Goal: Task Accomplishment & Management: Use online tool/utility

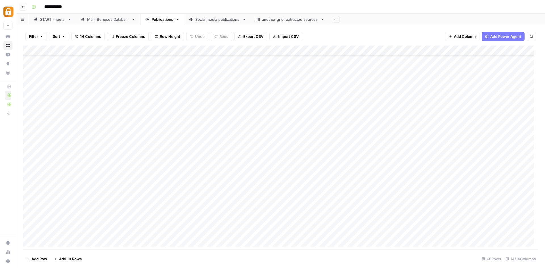
scroll to position [455, 0]
click at [112, 22] on link "Main Bonuses Database" at bounding box center [108, 19] width 64 height 11
click at [298, 48] on div "Add Column" at bounding box center [280, 147] width 515 height 205
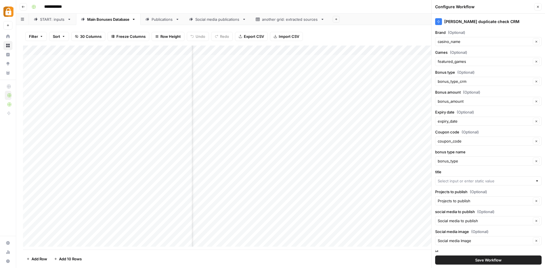
click at [360, 49] on div "Add Column" at bounding box center [280, 147] width 515 height 205
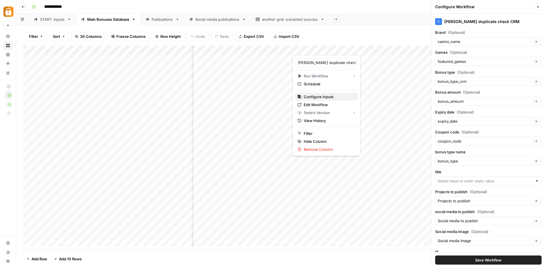
click at [336, 99] on span "Configure Inputs" at bounding box center [329, 97] width 50 height 6
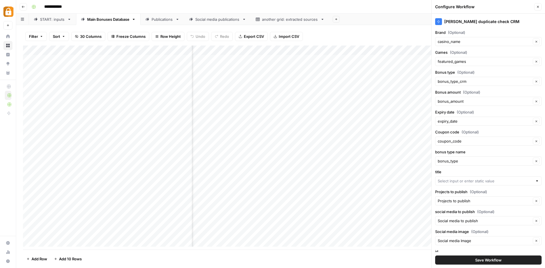
click at [359, 48] on div "Add Column" at bounding box center [280, 147] width 515 height 205
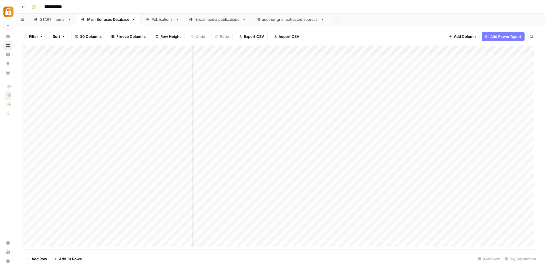
click at [357, 47] on div "Add Column" at bounding box center [280, 147] width 515 height 205
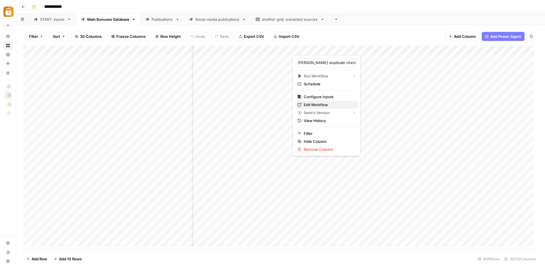
click at [329, 103] on span "Edit Workflow" at bounding box center [329, 105] width 50 height 6
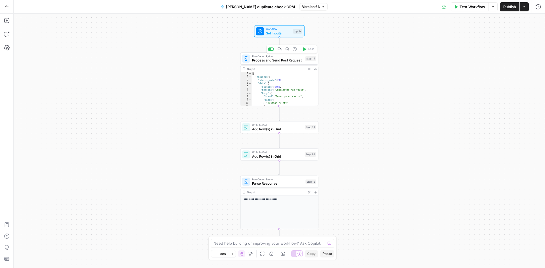
click at [282, 60] on span "Process and Send Post Request" at bounding box center [277, 60] width 51 height 5
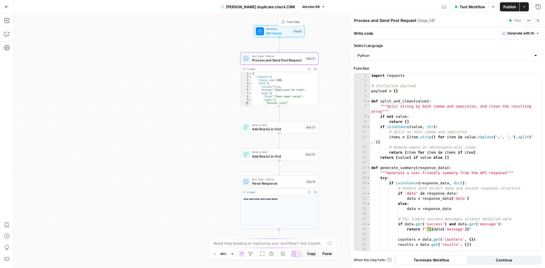
click at [269, 31] on span "Set Inputs" at bounding box center [278, 32] width 25 height 5
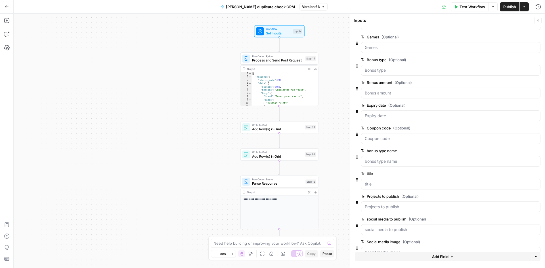
scroll to position [57, 0]
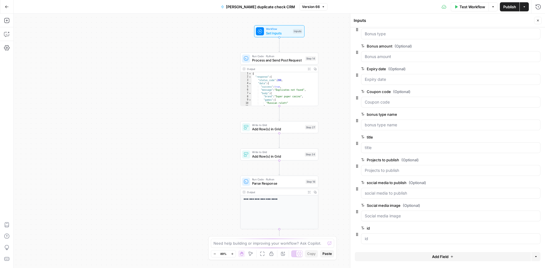
click at [536, 136] on icon "button" at bounding box center [537, 136] width 3 height 3
click at [285, 60] on span "Process and Send Post Request" at bounding box center [277, 60] width 51 height 5
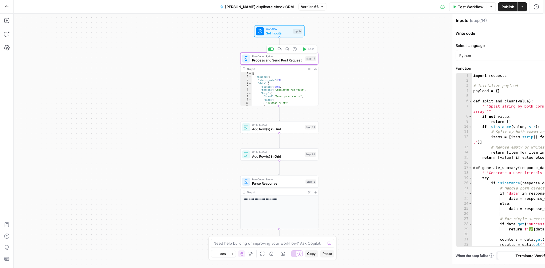
type textarea "Process and Send Post Request"
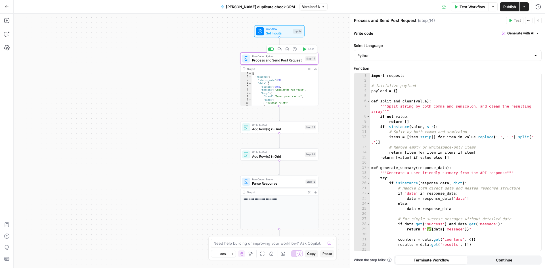
click at [286, 58] on span "Process and Send Post Request" at bounding box center [277, 60] width 51 height 5
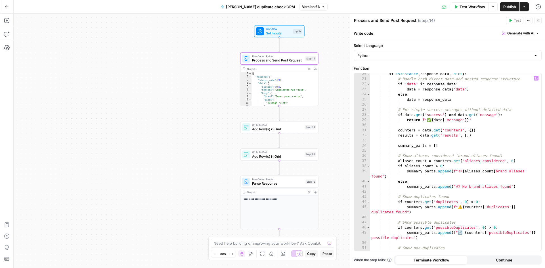
scroll to position [131, 0]
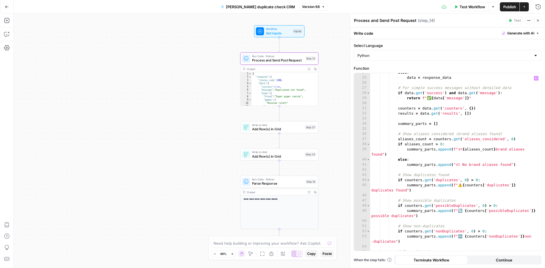
click at [455, 128] on div "else : data = response_data # For simple success messages without detailed data…" at bounding box center [453, 163] width 167 height 187
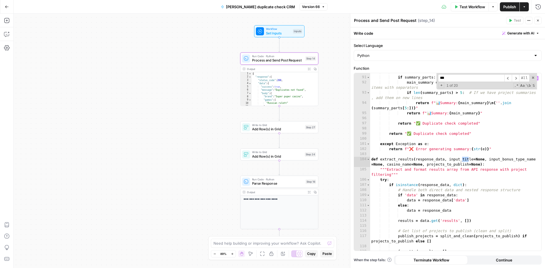
scroll to position [525, 0]
type input "*****"
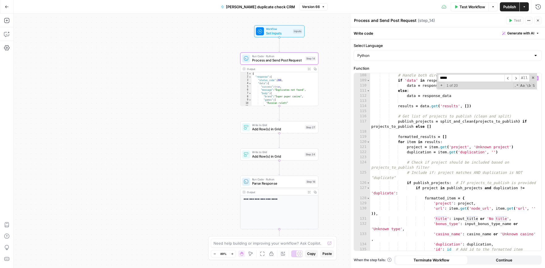
scroll to position [661, 0]
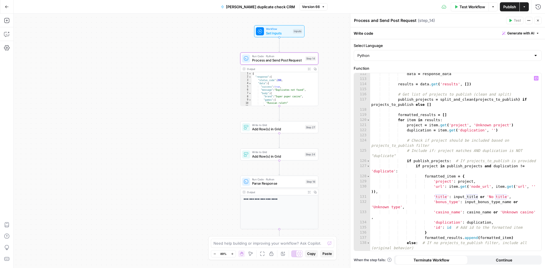
click at [443, 195] on div "data = response_data results = data . get ( 'results' , [ ]) # Get list of proj…" at bounding box center [453, 164] width 167 height 187
drag, startPoint x: 434, startPoint y: 196, endPoint x: 509, endPoint y: 198, distance: 75.0
click at [509, 198] on div "data = response_data results = data . get ( 'results' , [ ]) # Get list of proj…" at bounding box center [453, 164] width 167 height 187
type textarea "*"
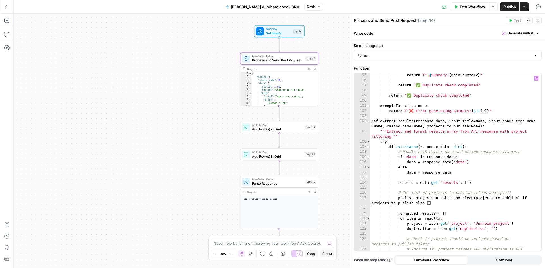
scroll to position [563, 0]
drag, startPoint x: 449, startPoint y: 121, endPoint x: 484, endPoint y: 120, distance: 34.6
click at [484, 120] on div "return f" 📊 Summary: { main_summary } " return "✅ Duplicate check completed" re…" at bounding box center [453, 168] width 167 height 193
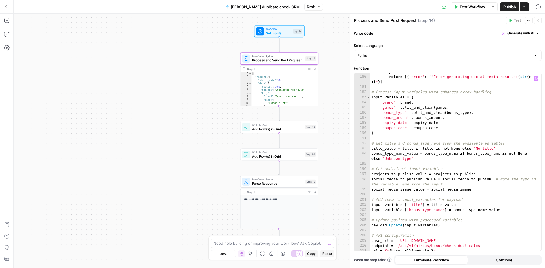
scroll to position [1089, 0]
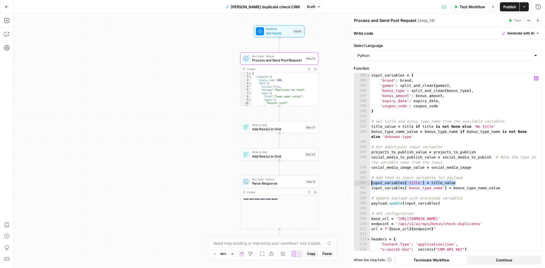
drag, startPoint x: 469, startPoint y: 183, endPoint x: 364, endPoint y: 183, distance: 104.8
click at [364, 183] on div "**********" at bounding box center [447, 161] width 187 height 177
type textarea "**********"
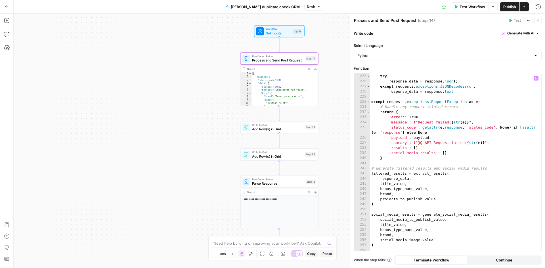
scroll to position [1332, 0]
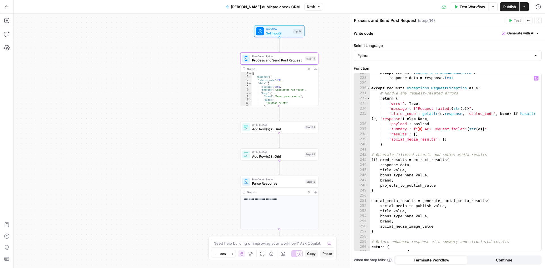
click at [424, 169] on div "except requests . exceptions . JSONDecodeError : response_data = response . tex…" at bounding box center [453, 163] width 167 height 187
type textarea "**********"
drag, startPoint x: 424, startPoint y: 169, endPoint x: 338, endPoint y: 169, distance: 86.3
click at [338, 169] on body "Adzz New Home Browse Insights Opportunities Your Data Recent Grids Bonus System…" at bounding box center [272, 134] width 545 height 268
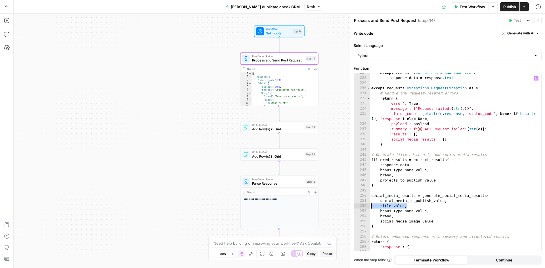
drag, startPoint x: 410, startPoint y: 206, endPoint x: 352, endPoint y: 206, distance: 57.4
click at [352, 206] on div "**********" at bounding box center [447, 141] width 195 height 254
type textarea "**********"
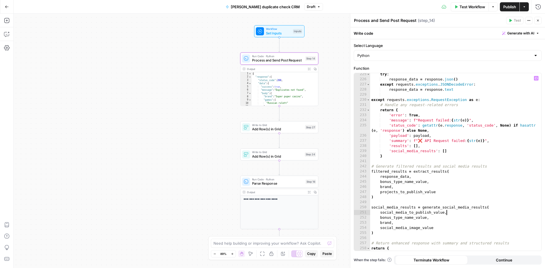
scroll to position [1320, 0]
click at [451, 156] on div "try : response_data = response . json ( ) except requests . exceptions . JSONDe…" at bounding box center [453, 165] width 167 height 187
type textarea "*"
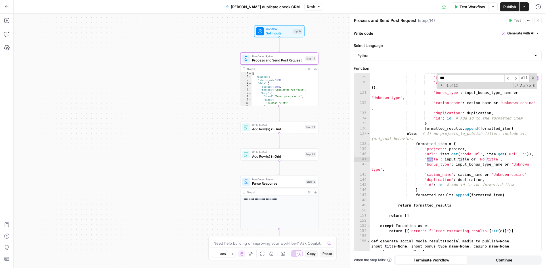
scroll to position [765, 0]
type input "*****"
click at [504, 166] on div "formatted_item = { 'project' : project , 'url' : item . get ( 'node_url' , item…" at bounding box center [453, 169] width 167 height 198
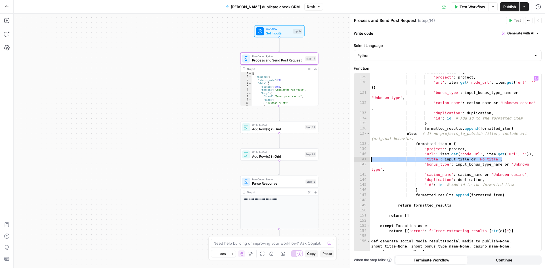
drag, startPoint x: 503, startPoint y: 160, endPoint x: 357, endPoint y: 157, distance: 146.6
click at [357, 157] on div "**********" at bounding box center [447, 161] width 187 height 177
type textarea "**********"
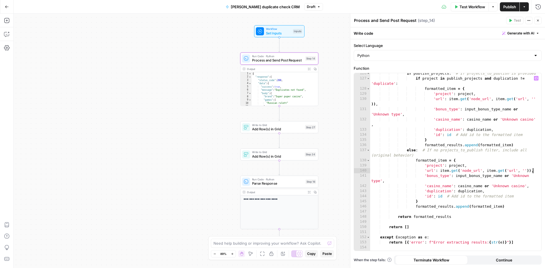
scroll to position [811, 0]
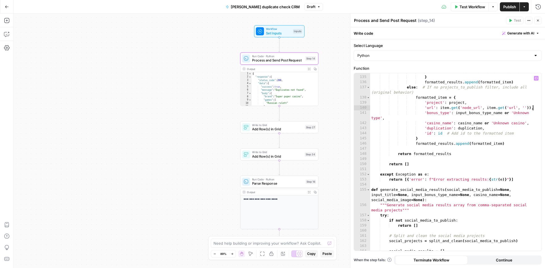
click at [488, 126] on div "'id' : id # Add id to the formatted item } formatted_results . append ( formatt…" at bounding box center [453, 162] width 167 height 187
type textarea "**********"
type input "*****"
click at [407, 195] on div "'id' : id # Add id to the formatted item } formatted_results . append ( formatt…" at bounding box center [453, 162] width 167 height 187
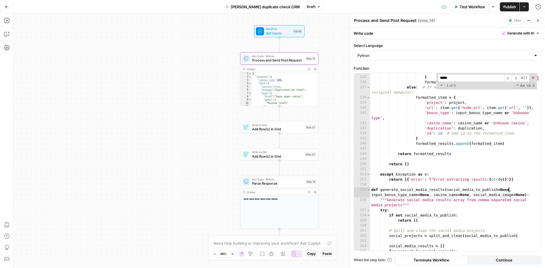
click at [413, 197] on div "'id' : id # Add id to the formatted item } formatted_results . append ( formatt…" at bounding box center [453, 162] width 167 height 187
click at [462, 78] on input "*****" at bounding box center [471, 78] width 66 height 8
click at [517, 79] on span "​" at bounding box center [515, 78] width 7 height 8
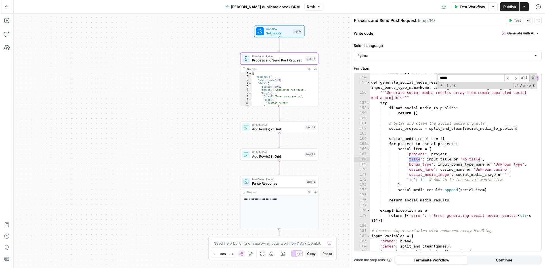
type textarea "**********"
drag, startPoint x: 402, startPoint y: 159, endPoint x: 485, endPoint y: 158, distance: 82.9
click at [485, 158] on div "return [{ 'error' : f"Error extracting results: { str ( e )} " }] def generate_…" at bounding box center [453, 163] width 167 height 187
type textarea "**********"
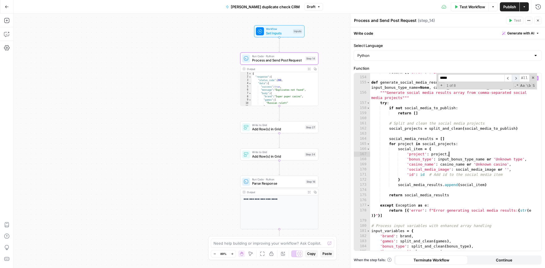
click at [517, 79] on span "​" at bounding box center [515, 78] width 7 height 8
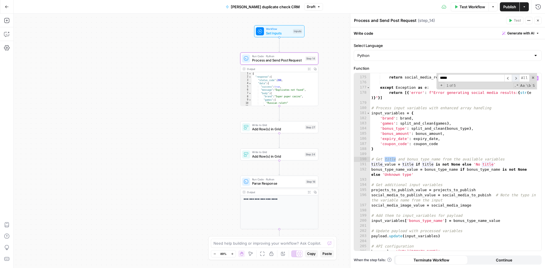
scroll to position [1036, 0]
click at [440, 155] on div "return social_media_results except Exception as e : return [{ 'error' : f"Error…" at bounding box center [453, 163] width 167 height 187
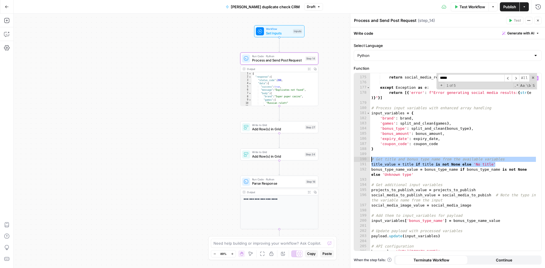
drag, startPoint x: 497, startPoint y: 165, endPoint x: 350, endPoint y: 158, distance: 146.7
click at [350, 158] on div "Process and Send Post Request Process and Send Post Request ( step_14 ) Test Ac…" at bounding box center [447, 141] width 195 height 254
type textarea "**********"
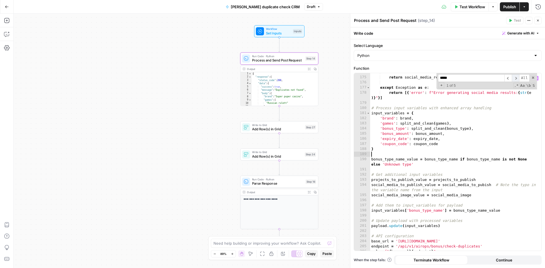
click at [518, 78] on span "​" at bounding box center [515, 78] width 7 height 8
type textarea "**********"
click at [481, 107] on div "return social_media_results except Exception as e : return [{ 'error' : f"Error…" at bounding box center [453, 163] width 167 height 187
click at [481, 106] on div "return social_media_results except Exception as e : return [{ 'error' : f"Error…" at bounding box center [453, 163] width 167 height 187
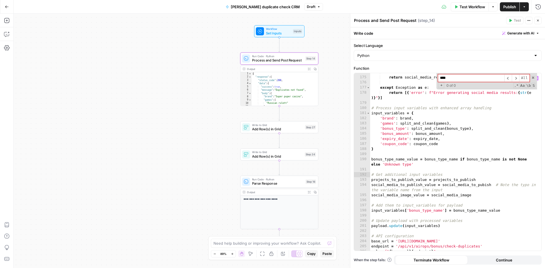
type input "*****"
type textarea "**********"
click at [505, 5] on span "Publish" at bounding box center [509, 7] width 13 height 6
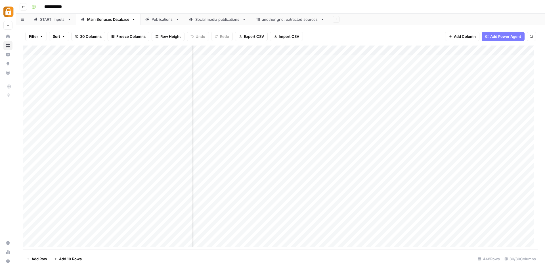
scroll to position [0, 1040]
click at [358, 47] on div "Add Column" at bounding box center [280, 147] width 515 height 205
type input "[PERSON_NAME] duplicate check CRM"
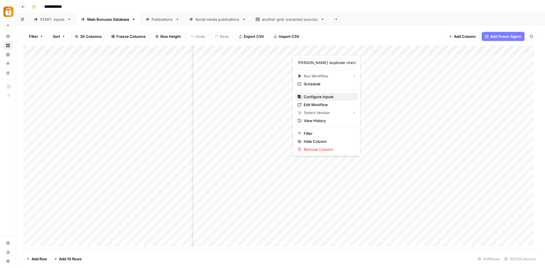
click at [327, 99] on button "Configure Inputs" at bounding box center [326, 97] width 63 height 8
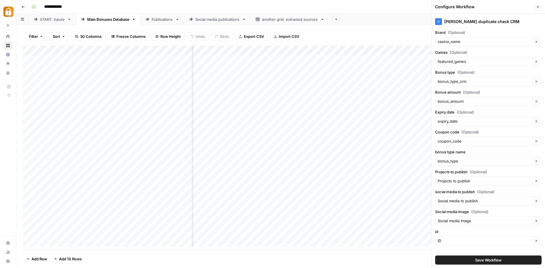
scroll to position [6, 0]
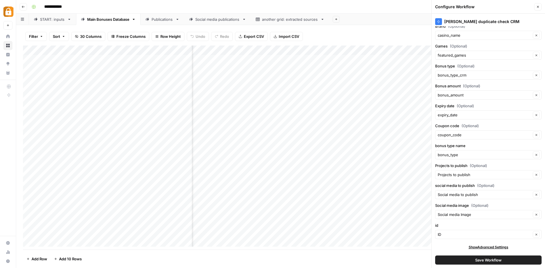
click at [478, 263] on button "Save Workflow" at bounding box center [488, 259] width 106 height 9
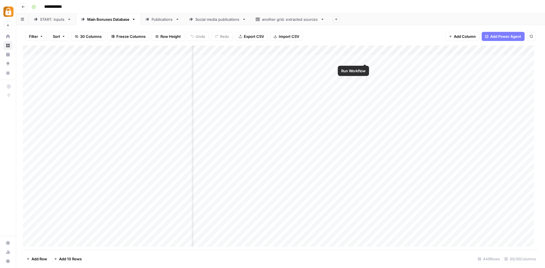
click at [365, 57] on div "Add Column" at bounding box center [280, 147] width 515 height 205
click at [427, 58] on div "Add Column" at bounding box center [280, 147] width 515 height 205
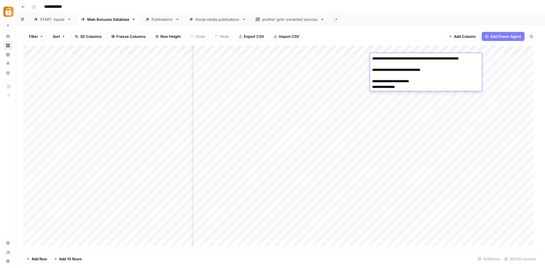
click at [404, 39] on div "Filter Sort 30 Columns Freeze Columns Row Height Undo Redo Export CSV Import CS…" at bounding box center [280, 36] width 515 height 18
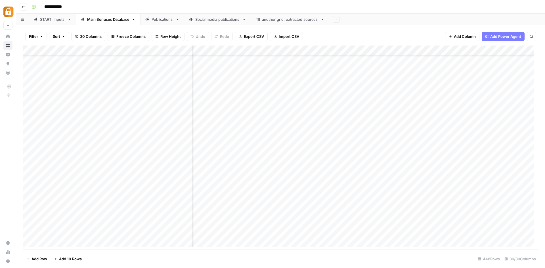
scroll to position [3994, 1103]
click at [304, 129] on div "Add Column" at bounding box center [280, 147] width 515 height 205
click at [364, 126] on div "Add Column" at bounding box center [280, 147] width 515 height 205
click at [365, 125] on div "Add Column" at bounding box center [280, 147] width 515 height 205
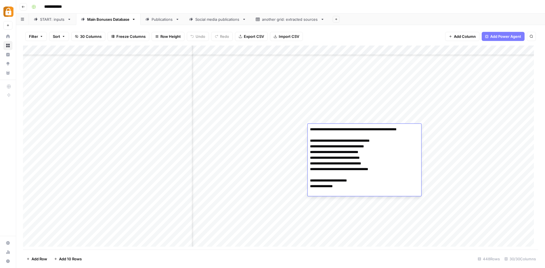
click at [361, 98] on div "Add Column" at bounding box center [280, 147] width 515 height 205
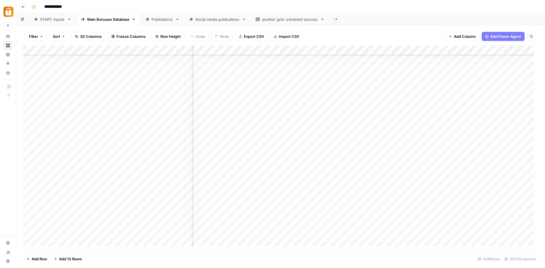
click at [285, 129] on div "Add Column" at bounding box center [280, 147] width 515 height 205
click at [296, 47] on div "Add Column" at bounding box center [280, 147] width 515 height 205
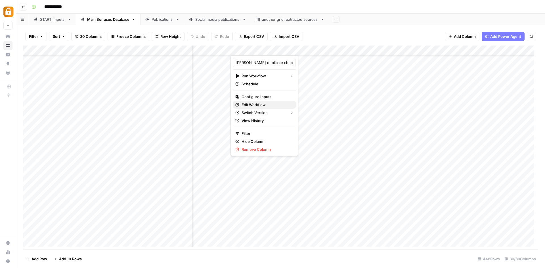
click at [270, 102] on span "Edit Workflow" at bounding box center [267, 105] width 50 height 6
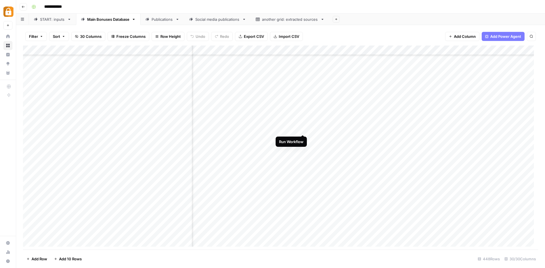
click at [303, 128] on div "Add Column" at bounding box center [280, 147] width 515 height 205
click at [356, 127] on div "Add Column" at bounding box center [280, 147] width 515 height 205
click at [361, 107] on div "Add Column" at bounding box center [280, 147] width 515 height 205
click at [300, 22] on div "another grid: extracted sources" at bounding box center [290, 19] width 56 height 6
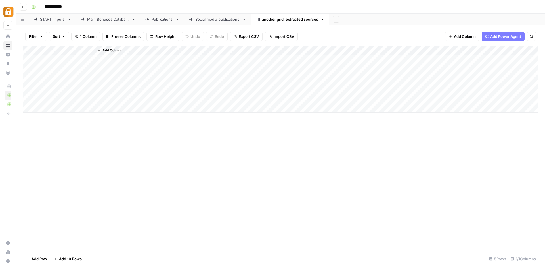
click at [199, 15] on link "Social media publications" at bounding box center [217, 19] width 67 height 11
click at [107, 17] on div "Main Bonuses Database" at bounding box center [108, 19] width 42 height 6
click at [106, 22] on link "Main Bonuses Database" at bounding box center [108, 19] width 64 height 11
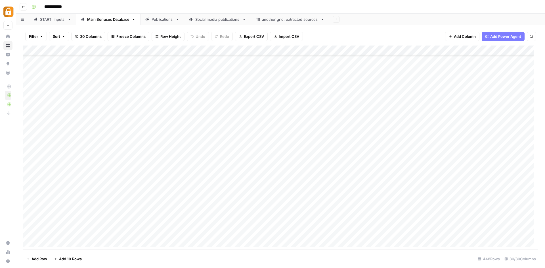
click at [308, 232] on div "Add Column" at bounding box center [280, 147] width 515 height 205
click at [307, 229] on div "Add Column" at bounding box center [280, 147] width 515 height 205
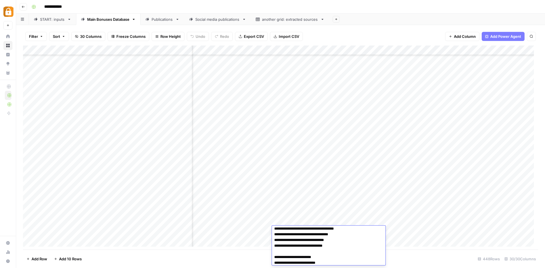
scroll to position [12, 0]
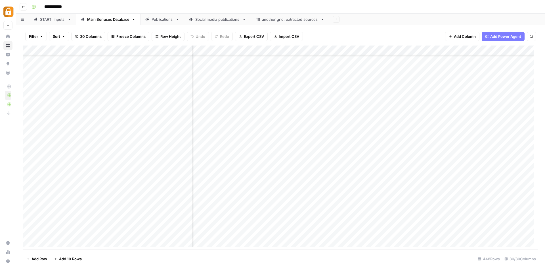
click at [160, 17] on div "Publications" at bounding box center [163, 19] width 22 height 6
click at [122, 20] on div "Main Bonuses Database" at bounding box center [108, 19] width 42 height 6
click at [388, 231] on div "Add Column" at bounding box center [280, 147] width 515 height 205
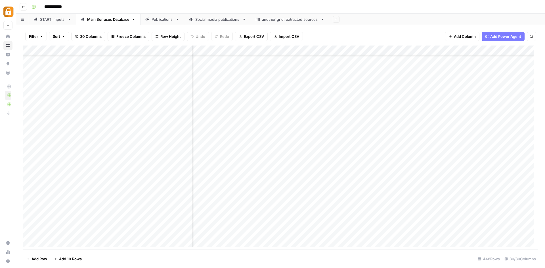
click at [388, 231] on div "Add Column" at bounding box center [280, 147] width 515 height 205
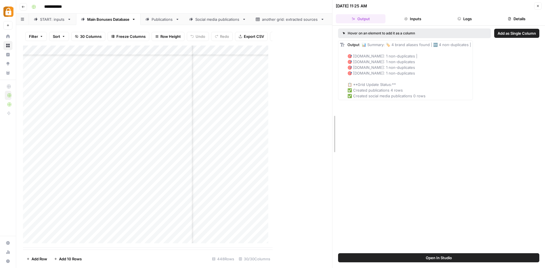
drag, startPoint x: 275, startPoint y: 213, endPoint x: 406, endPoint y: 218, distance: 130.7
click at [406, 218] on div "09/04/25 at 11:25 AM Close Output Inputs Logs Details Hover on an element to ad…" at bounding box center [438, 134] width 213 height 268
click at [297, 234] on div "Add Column" at bounding box center [177, 146] width 309 height 202
click at [156, 23] on link "Publications" at bounding box center [163, 19] width 44 height 11
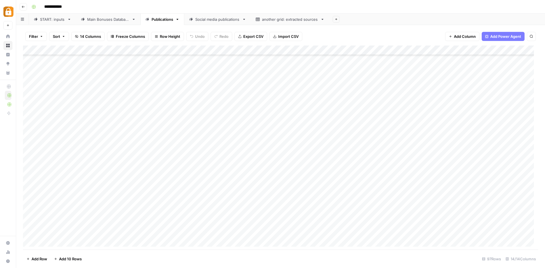
scroll to position [755, 0]
drag, startPoint x: 60, startPoint y: 212, endPoint x: 62, endPoint y: 183, distance: 28.4
click at [62, 183] on div "Add Column" at bounding box center [280, 147] width 515 height 205
click at [28, 182] on div "Add Column" at bounding box center [280, 147] width 515 height 205
click at [28, 192] on div "Add Column" at bounding box center [280, 147] width 515 height 205
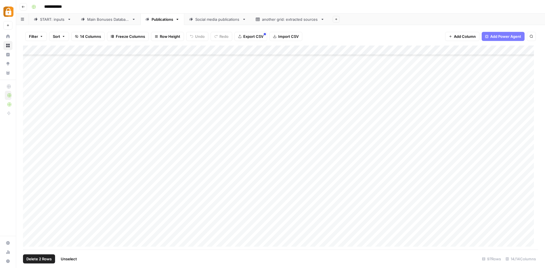
click at [29, 202] on div "Add Column" at bounding box center [280, 147] width 515 height 205
click at [28, 208] on div "Add Column" at bounding box center [280, 147] width 515 height 205
click at [29, 212] on div "Add Column" at bounding box center [280, 147] width 515 height 205
click at [40, 258] on span "Delete 4 Rows" at bounding box center [39, 259] width 26 height 6
click at [251, 68] on span "Delete" at bounding box center [252, 66] width 12 height 6
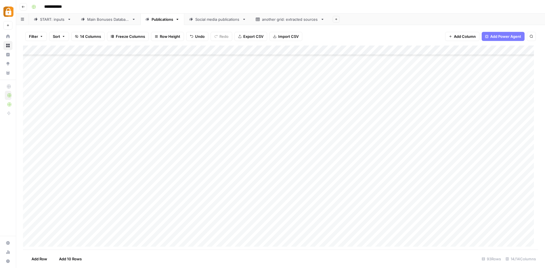
scroll to position [716, 0]
click at [216, 20] on div "Social media publications" at bounding box center [217, 19] width 45 height 6
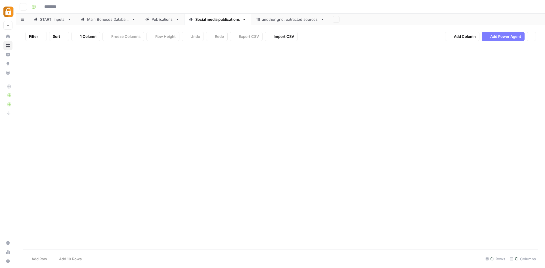
type input "**********"
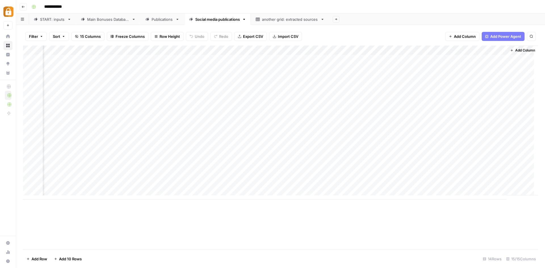
click at [387, 50] on div "Add Column" at bounding box center [280, 122] width 515 height 154
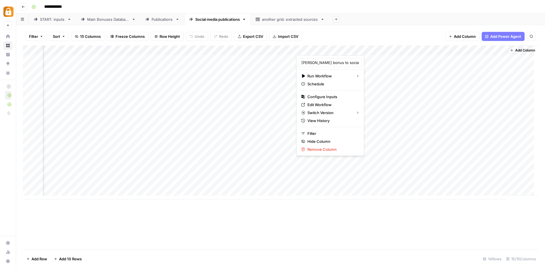
click at [411, 27] on div "Filter Sort 15 Columns Freeze Columns Row Height Undo Redo Export CSV Import CS…" at bounding box center [280, 36] width 515 height 18
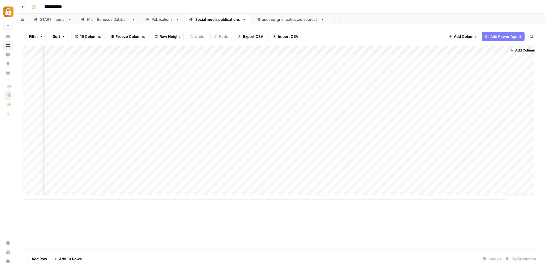
click at [362, 136] on div "Add Column" at bounding box center [280, 122] width 515 height 154
click at [386, 135] on div "Add Column" at bounding box center [280, 122] width 515 height 154
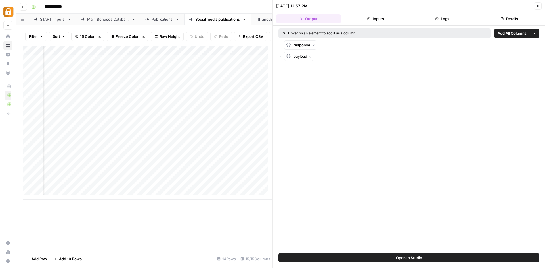
click at [449, 20] on button "Logs" at bounding box center [442, 18] width 65 height 9
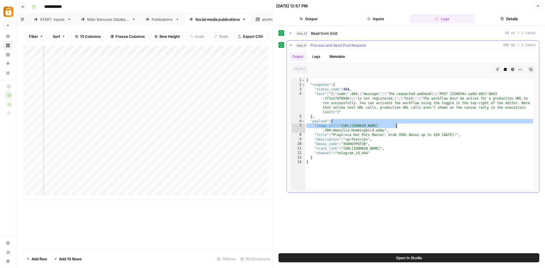
drag, startPoint x: 331, startPoint y: 120, endPoint x: 397, endPoint y: 128, distance: 66.0
click at [397, 128] on div "{ "response" : { "status_code" : 404 , "text" : "{ \" code \" :404, \" message …" at bounding box center [419, 138] width 229 height 121
click at [372, 128] on div "{ "response" : { "status_code" : 404 , "text" : "{ \" code \" :404, \" message …" at bounding box center [419, 138] width 229 height 121
type textarea "**********"
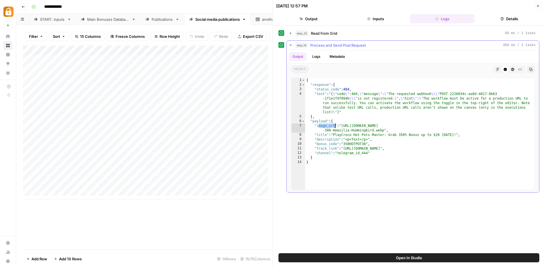
drag, startPoint x: 318, startPoint y: 127, endPoint x: 335, endPoint y: 125, distance: 17.2
click at [335, 125] on div "{ "response" : { "status_code" : 404 , "text" : "{ \" code \" :404, \" message …" at bounding box center [419, 138] width 229 height 121
click at [71, 182] on div "Add Column" at bounding box center [148, 122] width 250 height 154
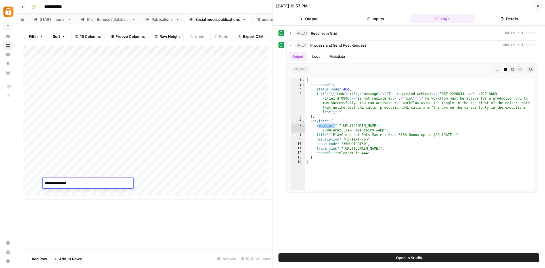
drag, startPoint x: 81, startPoint y: 181, endPoint x: 6, endPoint y: 182, distance: 75.3
click at [43, 182] on textarea "**********" at bounding box center [88, 183] width 91 height 8
type textarea "**"
click at [252, 177] on div "Add Column" at bounding box center [148, 122] width 250 height 154
click at [240, 185] on div "Add Column" at bounding box center [148, 122] width 250 height 154
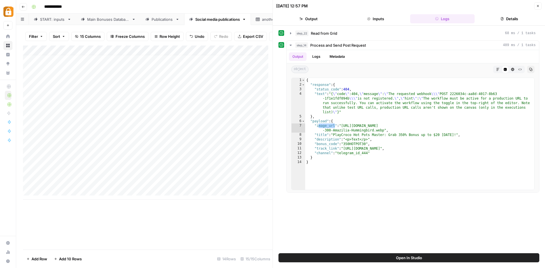
click at [240, 184] on div "Add Column" at bounding box center [148, 122] width 250 height 154
click at [67, 134] on div "Add Column" at bounding box center [148, 122] width 250 height 154
click at [67, 134] on textarea "**********" at bounding box center [88, 135] width 91 height 8
type textarea "**"
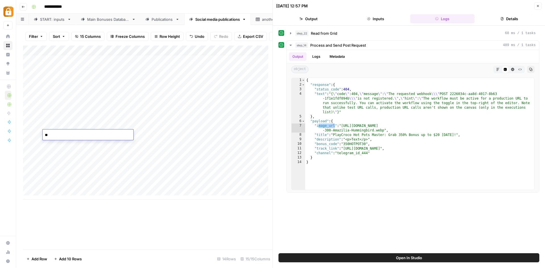
click at [157, 137] on div "Add Column" at bounding box center [148, 122] width 250 height 154
click at [241, 134] on div "Add Column" at bounding box center [148, 122] width 250 height 154
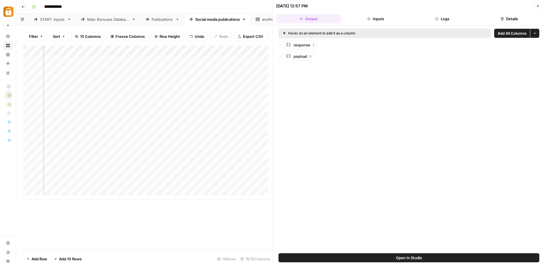
click at [439, 20] on icon "button" at bounding box center [436, 18] width 3 height 3
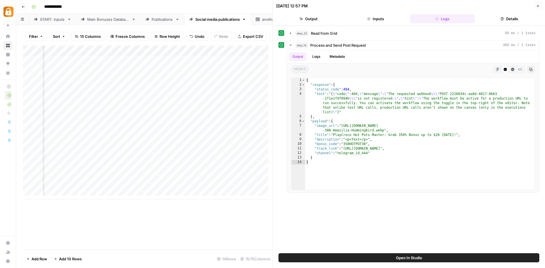
click at [239, 52] on div "Add Column" at bounding box center [148, 122] width 250 height 154
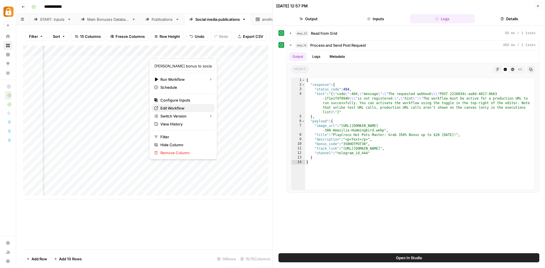
click at [189, 110] on span "Edit Workflow" at bounding box center [185, 108] width 50 height 6
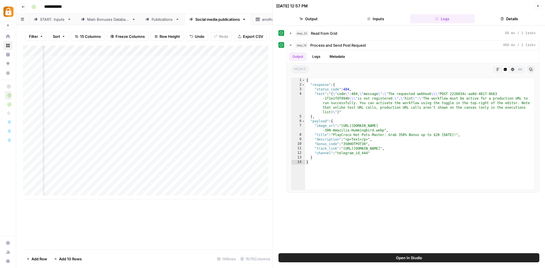
click at [248, 134] on div "Add Column" at bounding box center [148, 122] width 250 height 154
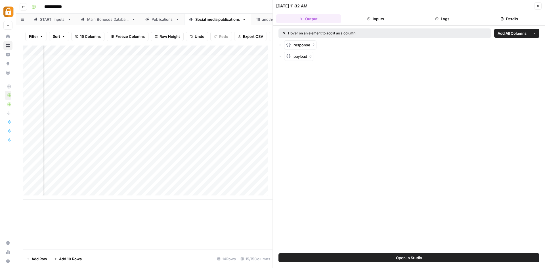
scroll to position [4, 1246]
click at [438, 13] on header "09/04/25 at 11:32 AM Close Output Inputs Logs Details" at bounding box center [409, 13] width 272 height 26
click at [439, 16] on button "Logs" at bounding box center [442, 18] width 65 height 9
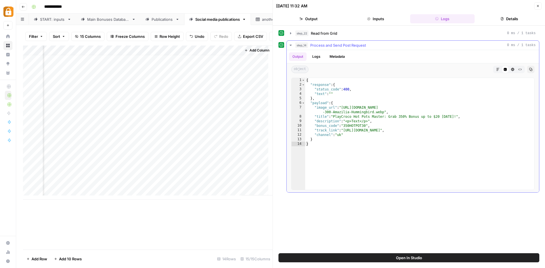
click at [315, 58] on button "Logs" at bounding box center [316, 56] width 15 height 9
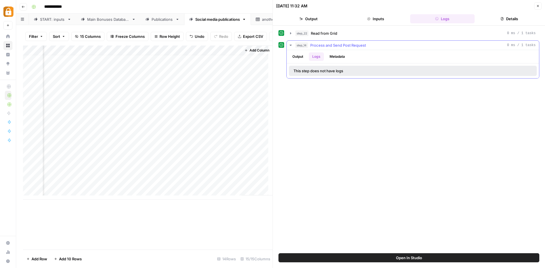
click at [298, 58] on button "Output" at bounding box center [298, 56] width 18 height 9
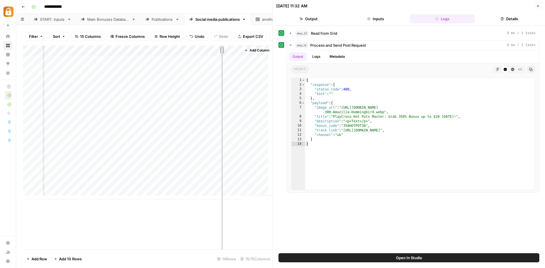
drag, startPoint x: 186, startPoint y: 52, endPoint x: 230, endPoint y: 52, distance: 43.7
click at [230, 52] on div "Add Column" at bounding box center [148, 122] width 250 height 154
drag, startPoint x: 230, startPoint y: 52, endPoint x: 199, endPoint y: 55, distance: 31.4
click at [199, 55] on div "Add Column" at bounding box center [148, 122] width 250 height 154
drag, startPoint x: 250, startPoint y: 53, endPoint x: 283, endPoint y: 57, distance: 34.1
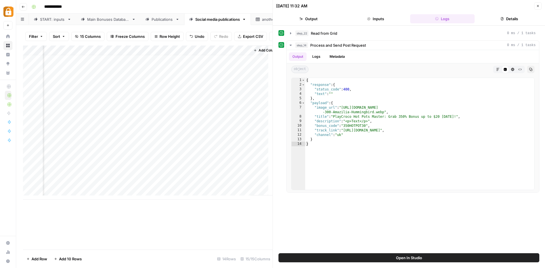
click at [283, 57] on body "**********" at bounding box center [272, 134] width 545 height 268
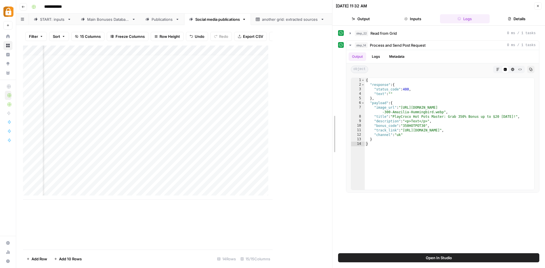
drag, startPoint x: 272, startPoint y: 116, endPoint x: 354, endPoint y: 113, distance: 82.4
click at [354, 114] on div "09/04/25 at 11:32 AM Close Output Inputs Logs Details step_22 Read from Grid 0 …" at bounding box center [438, 134] width 213 height 268
click at [301, 50] on div "Add Column" at bounding box center [316, 120] width 31 height 150
drag, startPoint x: 296, startPoint y: 52, endPoint x: 341, endPoint y: 55, distance: 45.0
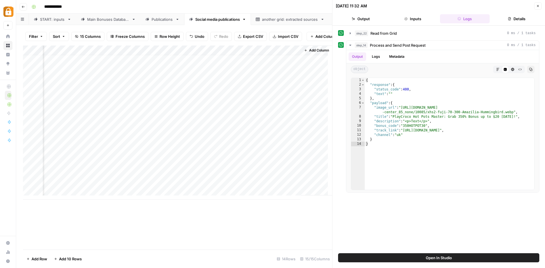
click at [332, 55] on div "Add Column" at bounding box center [177, 122] width 309 height 154
drag, startPoint x: 296, startPoint y: 50, endPoint x: 324, endPoint y: 54, distance: 29.0
click at [324, 54] on div "Add Column" at bounding box center [177, 122] width 309 height 154
drag, startPoint x: 323, startPoint y: 50, endPoint x: 292, endPoint y: 55, distance: 31.3
click at [292, 55] on div "Add Column" at bounding box center [177, 122] width 309 height 154
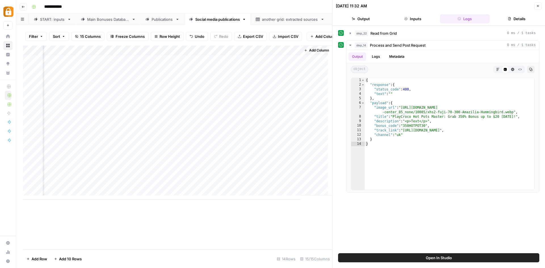
scroll to position [4, 1230]
click at [388, 96] on div "{ "response" : { "status_code" : 400 , "text" : "" } , "payload" : { "image_url…" at bounding box center [450, 138] width 170 height 121
click at [392, 93] on div "{ "response" : { "status_code" : 400 , "text" : "" } , "payload" : { "image_url…" at bounding box center [450, 138] width 170 height 121
drag, startPoint x: 373, startPoint y: 93, endPoint x: 396, endPoint y: 95, distance: 23.3
click at [396, 95] on div "{ "response" : { "status_code" : 400 , "text" : "" } , "payload" : { "image_url…" at bounding box center [450, 138] width 170 height 121
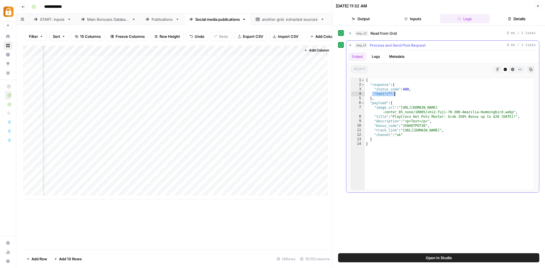
click at [431, 95] on div "{ "response" : { "status_code" : 400 , "text" : "" } , "payload" : { "image_url…" at bounding box center [450, 138] width 170 height 121
drag, startPoint x: 419, startPoint y: 90, endPoint x: 369, endPoint y: 90, distance: 49.7
click at [369, 90] on div "{ "response" : { "status_code" : 400 , "text" : "" } , "payload" : { "image_url…" at bounding box center [450, 138] width 170 height 121
type textarea "**********"
click at [373, 56] on button "Logs" at bounding box center [376, 56] width 15 height 9
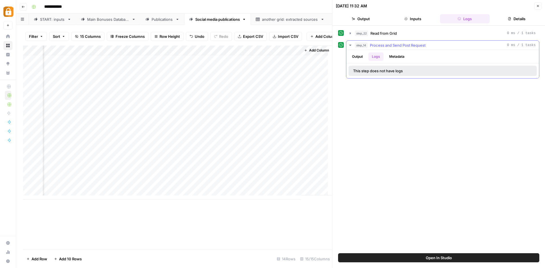
click at [361, 57] on button "Output" at bounding box center [358, 56] width 18 height 9
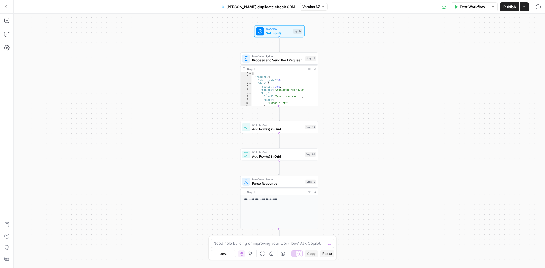
click at [293, 178] on span "Run Code · Python" at bounding box center [277, 179] width 51 height 4
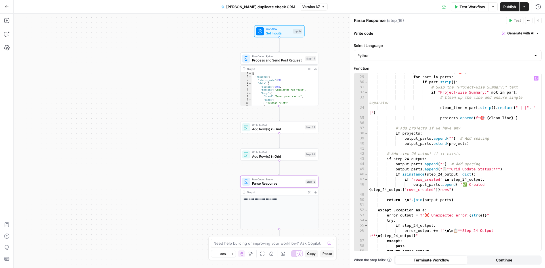
scroll to position [155, 0]
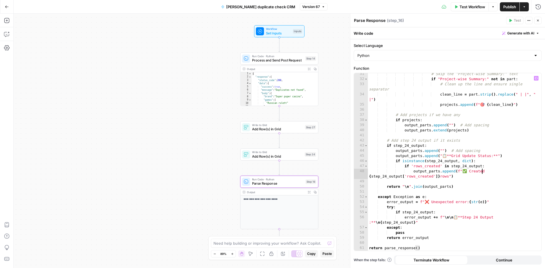
click at [490, 169] on div "# Skip the "Project-wise Summary:" text if "Project-wise Summary:" not in part …" at bounding box center [452, 164] width 169 height 187
click at [490, 170] on div "# Skip the "Project-wise Summary:" text if "Project-wise Summary:" not in part …" at bounding box center [452, 164] width 169 height 187
click at [482, 172] on div "# Skip the "Project-wise Summary:" text if "Project-wise Summary:" not in part …" at bounding box center [452, 164] width 169 height 187
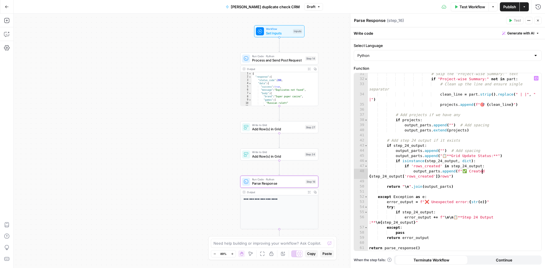
click at [486, 172] on div "# Skip the "Project-wise Summary:" text if "Project-wise Summary:" not in part …" at bounding box center [452, 164] width 169 height 187
click at [373, 122] on div "# Skip the "Project-wise Summary:" text if "Project-wise Summary:" not in part …" at bounding box center [452, 164] width 169 height 187
type textarea "**********"
click at [10, 36] on button "Copilot" at bounding box center [6, 34] width 9 height 9
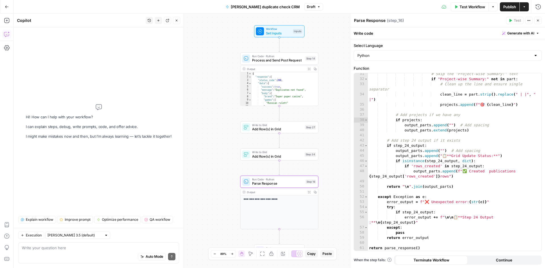
click at [68, 250] on textarea at bounding box center [99, 247] width 154 height 6
type textarea "add in stpep 16 as we do for"
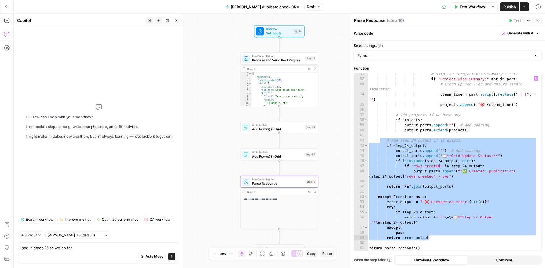
drag, startPoint x: 402, startPoint y: 153, endPoint x: 467, endPoint y: 236, distance: 105.4
click at [467, 236] on div "# Skip the "Project-wise Summary:" text if "Project-wise Summary:" not in part …" at bounding box center [452, 164] width 169 height 187
type textarea "**********"
click at [82, 248] on textarea "add in stpep 16 as we do for" at bounding box center [99, 247] width 154 height 6
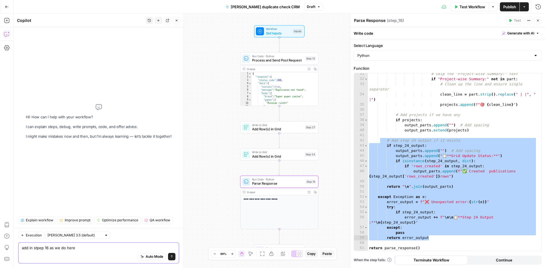
paste textarea "# Add step 24 output if it exists if step_24_output: output_parts.append("") # …"
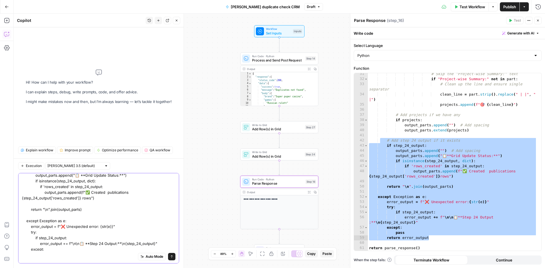
click at [70, 240] on textarea "add in stpep 16 as we do here # Add step 24 output if it exists if step_24_outp…" at bounding box center [99, 203] width 154 height 119
click at [62, 245] on textarea "add in stpep 16 as we do here # Add step 24 output if it exists if step_24_outp…" at bounding box center [99, 203] width 154 height 119
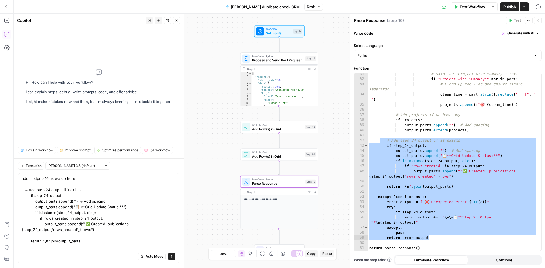
click at [41, 254] on div "Auto Mode Send" at bounding box center [99, 256] width 154 height 12
click at [70, 252] on div "Auto Mode Send" at bounding box center [99, 256] width 154 height 12
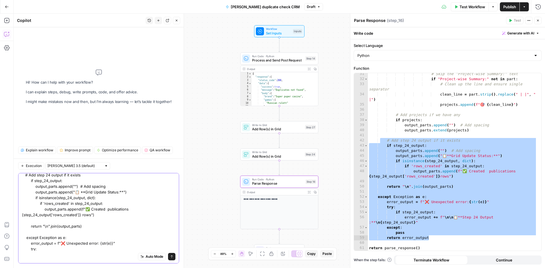
scroll to position [44, 0]
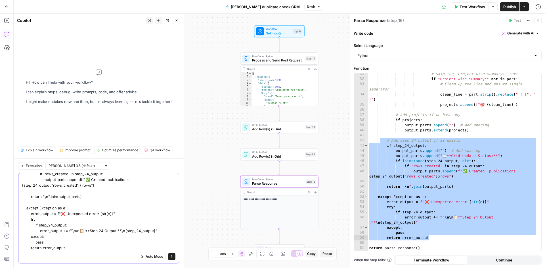
click at [70, 246] on textarea "add in stpep 16 as we do here # Add step 24 output if it exists if step_24_outp…" at bounding box center [99, 190] width 154 height 119
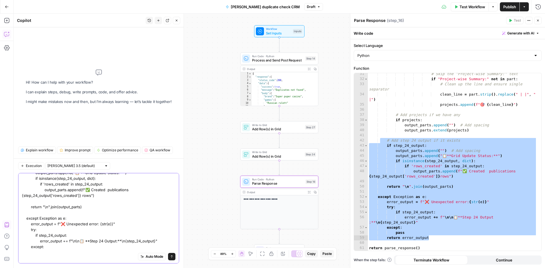
scroll to position [56, 0]
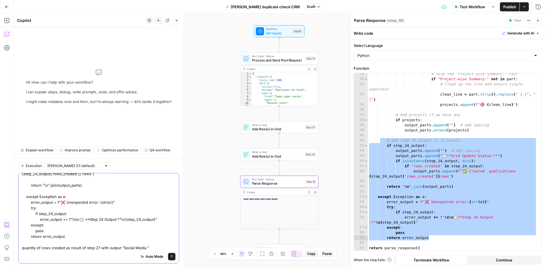
click at [149, 246] on textarea "add in stpep 16 as we do here # Add step 24 output if it exists if step_24_outp…" at bounding box center [99, 185] width 154 height 131
click at [145, 246] on textarea "add in stpep 16 as we do here # Add step 24 output if it exists if step_24_outp…" at bounding box center [99, 185] width 154 height 131
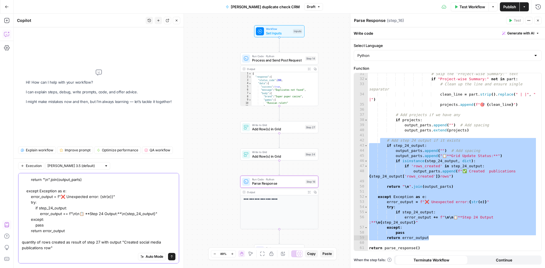
type textarea "add in stpep 16 as we do here # Add step 24 output if it exists if step_24_outp…"
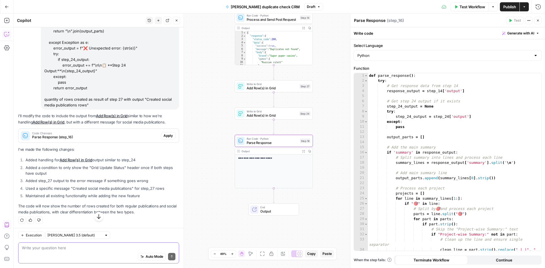
scroll to position [98, 0]
click at [112, 130] on span "Code Changes" at bounding box center [95, 131] width 127 height 3
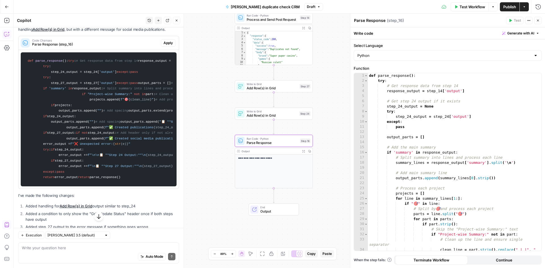
scroll to position [125, 0]
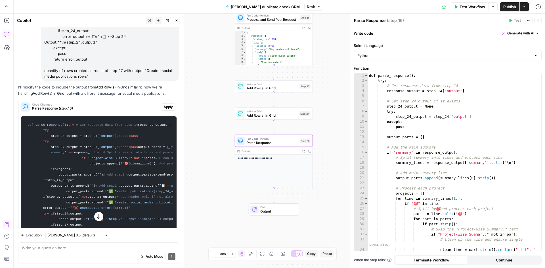
click at [169, 105] on button "Apply" at bounding box center [168, 106] width 14 height 7
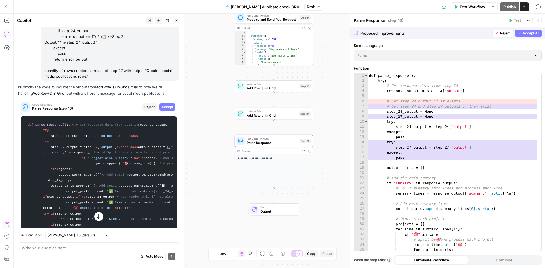
click at [168, 106] on span "Accept" at bounding box center [168, 106] width 12 height 5
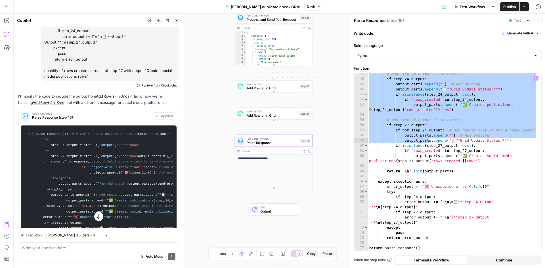
scroll to position [247, 0]
type textarea "**********"
click at [493, 182] on div "# Add step 24 output if it exists if step_24_output : output_parts . append ( "…" at bounding box center [452, 164] width 169 height 187
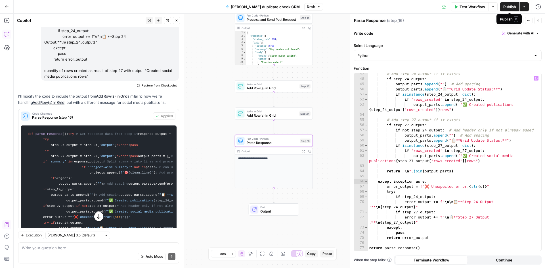
click at [508, 8] on span "Publish" at bounding box center [509, 7] width 13 height 6
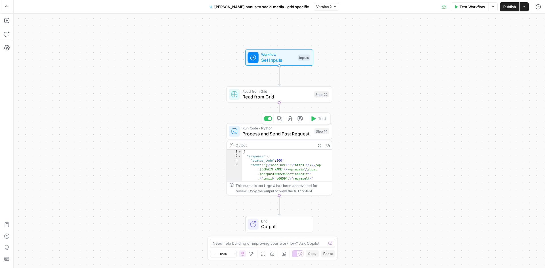
click at [284, 133] on span "Process and Send Post Request" at bounding box center [277, 133] width 69 height 7
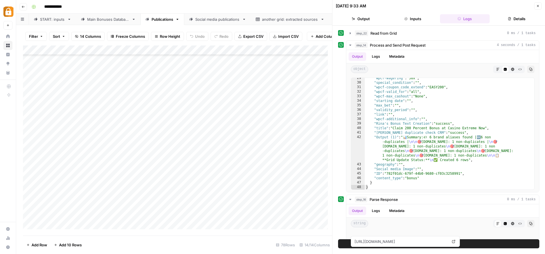
scroll to position [588, 0]
click at [96, 21] on div "Main Bonuses Database" at bounding box center [108, 19] width 42 height 6
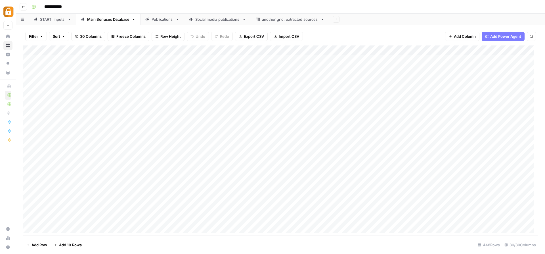
scroll to position [11, 0]
click at [215, 18] on div "Social media publications" at bounding box center [217, 19] width 45 height 6
click at [198, 184] on div "Add Column" at bounding box center [280, 122] width 515 height 154
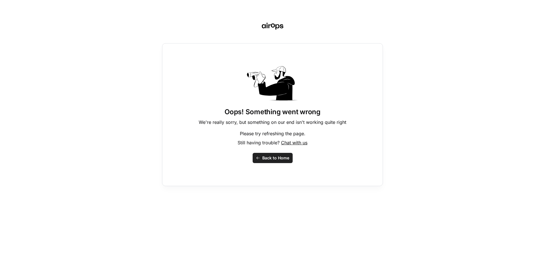
click at [198, 184] on div "Oops! Something went wrong We're really sorry, but something on our end isn't w…" at bounding box center [272, 114] width 221 height 143
click at [269, 160] on span "Back to Home" at bounding box center [275, 158] width 27 height 6
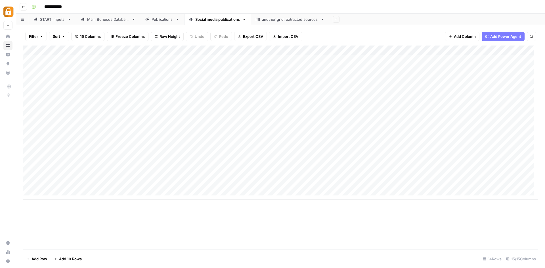
scroll to position [4, 0]
click at [193, 178] on div "Add Column" at bounding box center [280, 122] width 515 height 154
drag, startPoint x: 209, startPoint y: 192, endPoint x: 157, endPoint y: 170, distance: 56.2
click at [175, 176] on textarea "**********" at bounding box center [232, 185] width 114 height 19
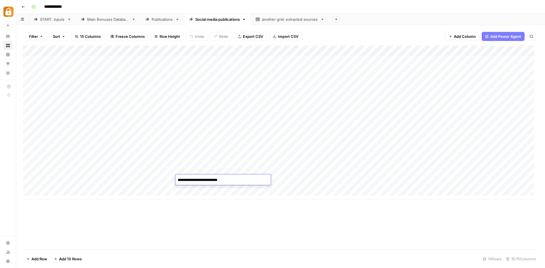
type textarea "**********"
click at [284, 174] on div "Add Column" at bounding box center [280, 122] width 515 height 154
click at [216, 181] on div "Add Column" at bounding box center [280, 122] width 515 height 154
click at [233, 181] on div "Add Column" at bounding box center [280, 122] width 515 height 154
click at [232, 181] on textarea "**********" at bounding box center [222, 180] width 95 height 8
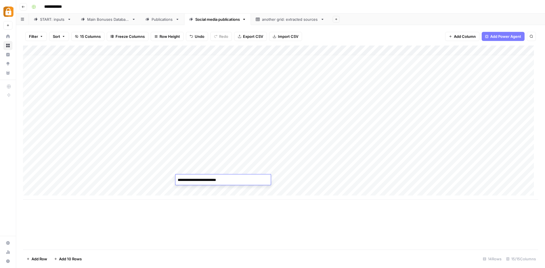
click at [232, 181] on textarea "**********" at bounding box center [222, 180] width 95 height 8
click at [246, 131] on div "Add Column" at bounding box center [280, 122] width 515 height 154
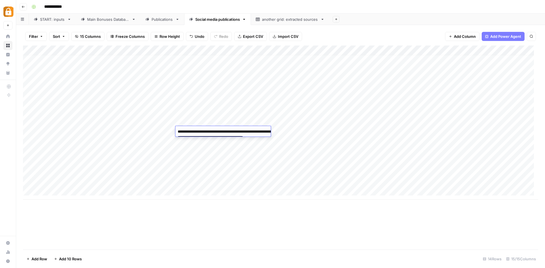
click at [246, 131] on textarea "**********" at bounding box center [232, 137] width 114 height 19
type textarea "**********"
click at [315, 111] on div "Add Column" at bounding box center [280, 122] width 515 height 154
click at [229, 131] on div "Add Column" at bounding box center [280, 122] width 515 height 154
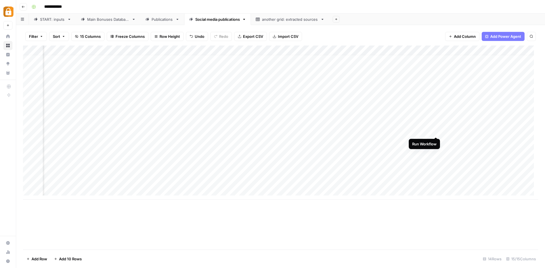
click at [435, 131] on div "Add Column" at bounding box center [280, 122] width 515 height 154
click at [352, 130] on div "Add Column" at bounding box center [280, 122] width 515 height 154
click at [354, 129] on div "Add Column" at bounding box center [280, 122] width 515 height 154
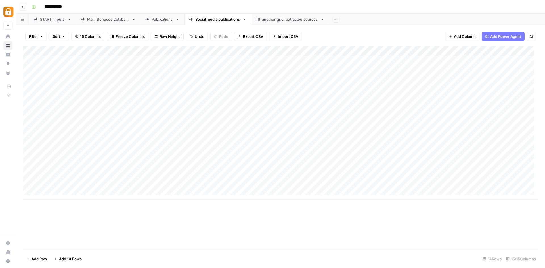
click at [318, 132] on div "Add Column" at bounding box center [280, 122] width 515 height 154
click at [319, 131] on div "Add Column" at bounding box center [280, 122] width 515 height 154
click at [319, 131] on textarea "**********" at bounding box center [315, 132] width 91 height 8
type textarea "**********"
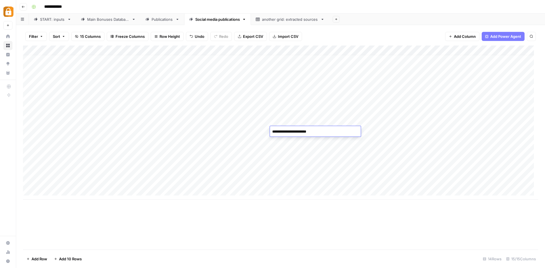
click at [238, 128] on div "Add Column" at bounding box center [280, 122] width 515 height 154
click at [351, 130] on div "Add Column" at bounding box center [280, 122] width 515 height 154
click at [344, 132] on div "Add Column" at bounding box center [280, 122] width 515 height 154
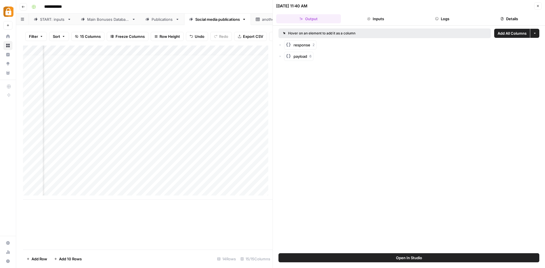
click at [433, 21] on button "Logs" at bounding box center [442, 18] width 65 height 9
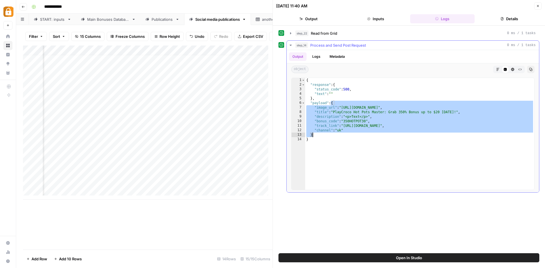
drag, startPoint x: 332, startPoint y: 103, endPoint x: 321, endPoint y: 137, distance: 35.0
click at [321, 137] on div "{ "response" : { "status_code" : 500 , "text" : "" } , "payload" : { "image_url…" at bounding box center [419, 138] width 229 height 121
type textarea "**********"
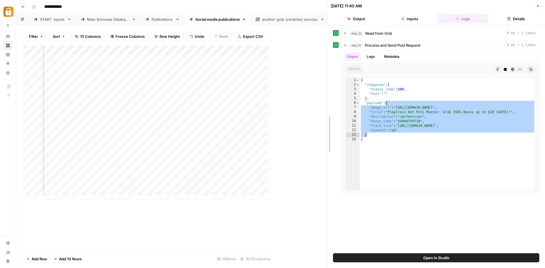
drag, startPoint x: 273, startPoint y: 160, endPoint x: 338, endPoint y: 160, distance: 65.6
click at [338, 160] on div "**********" at bounding box center [436, 134] width 218 height 268
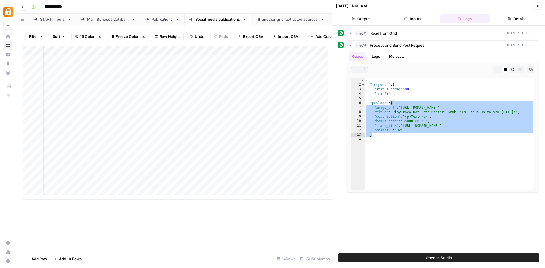
scroll to position [0, 0]
click at [73, 183] on div "Add Column" at bounding box center [177, 122] width 309 height 154
click at [317, 138] on div "Add Column" at bounding box center [177, 122] width 309 height 154
click at [317, 138] on textarea "**********" at bounding box center [264, 139] width 127 height 8
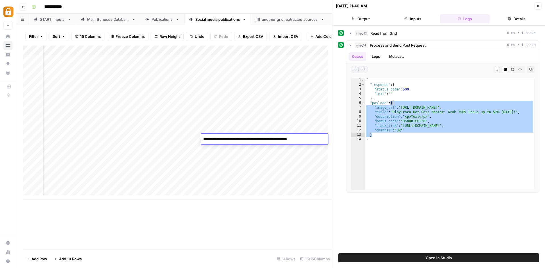
type textarea "**********"
click at [294, 140] on div "Add Column" at bounding box center [177, 122] width 309 height 154
click at [130, 201] on div "Add Column" at bounding box center [177, 147] width 309 height 204
click at [248, 134] on div "Add Column" at bounding box center [177, 122] width 309 height 154
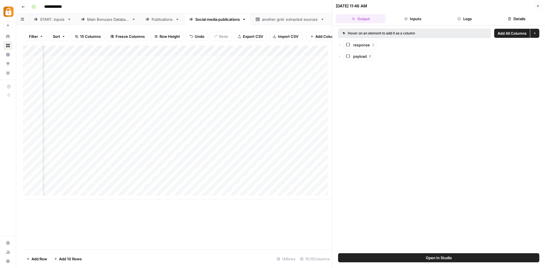
scroll to position [4, 582]
click at [470, 18] on button "Logs" at bounding box center [465, 18] width 50 height 9
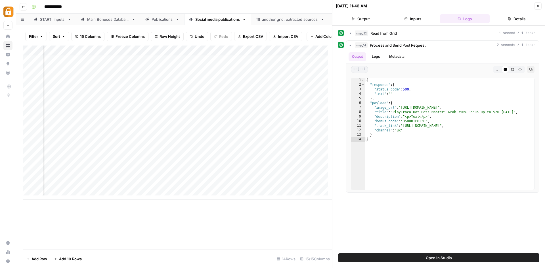
scroll to position [4, 364]
click at [211, 151] on div "Add Column" at bounding box center [177, 122] width 309 height 154
click at [211, 151] on textarea "**********" at bounding box center [215, 154] width 127 height 8
click at [202, 137] on div "Add Column" at bounding box center [177, 122] width 309 height 154
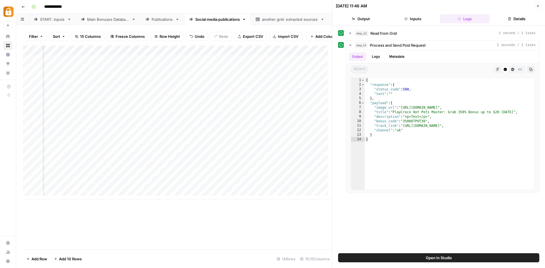
scroll to position [0, 0]
click at [122, 137] on div "Add Column" at bounding box center [177, 122] width 309 height 154
click at [246, 135] on div "Add Column" at bounding box center [177, 122] width 309 height 154
click at [246, 135] on div "**********" at bounding box center [264, 138] width 127 height 11
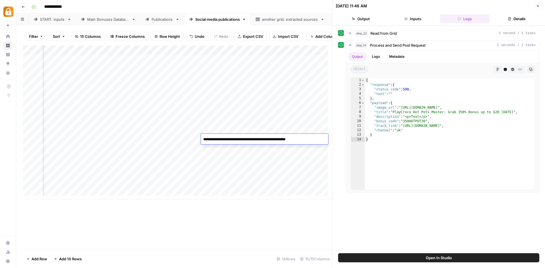
drag, startPoint x: 222, startPoint y: 139, endPoint x: 312, endPoint y: 141, distance: 89.8
click at [312, 143] on textarea "**********" at bounding box center [264, 139] width 127 height 8
type textarea "*********"
click at [244, 145] on div "Add Column" at bounding box center [177, 122] width 309 height 154
click at [246, 133] on div "Add Column" at bounding box center [177, 122] width 309 height 154
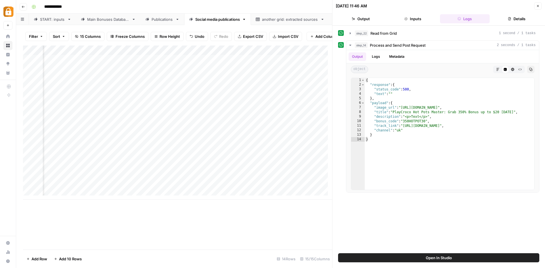
click at [244, 134] on div "Add Column" at bounding box center [177, 122] width 309 height 154
click at [273, 138] on div "Add Column" at bounding box center [177, 122] width 309 height 154
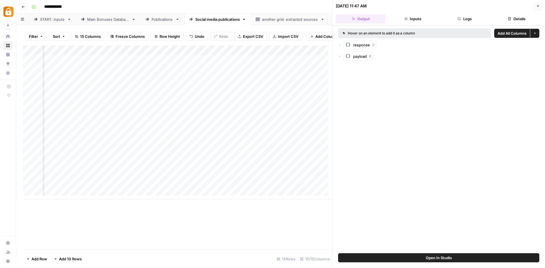
scroll to position [0, 520]
click at [465, 15] on button "Logs" at bounding box center [465, 18] width 50 height 9
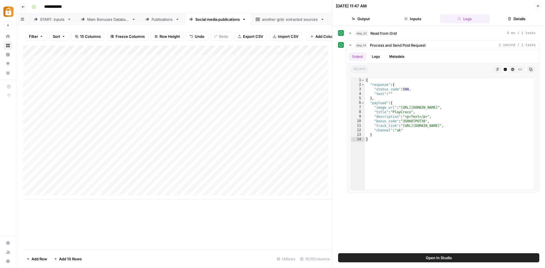
scroll to position [0, 0]
type textarea "**********"
drag, startPoint x: 407, startPoint y: 117, endPoint x: 429, endPoint y: 116, distance: 22.7
click at [429, 116] on div "{ "response" : { "status_code" : 500 , "text" : "" } , "payload" : { "image_url…" at bounding box center [450, 138] width 170 height 121
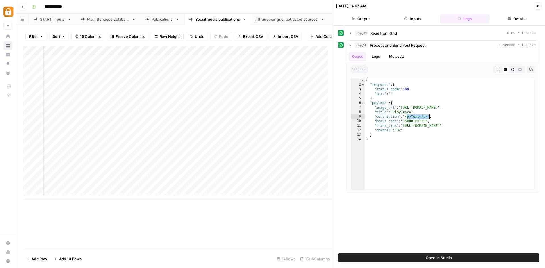
click at [195, 138] on div "Add Column" at bounding box center [177, 122] width 309 height 154
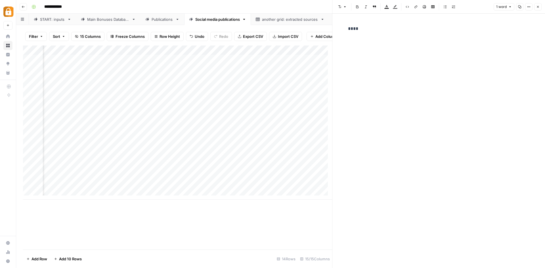
click at [195, 138] on div at bounding box center [194, 138] width 111 height 11
click at [275, 51] on div "Add Column" at bounding box center [177, 122] width 309 height 154
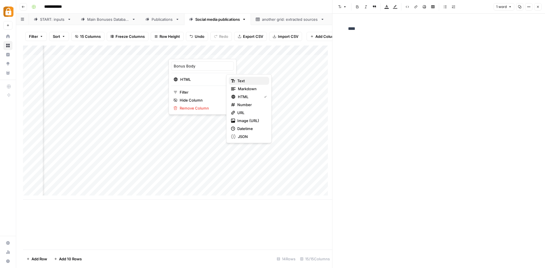
click at [246, 79] on span "Text" at bounding box center [250, 81] width 27 height 6
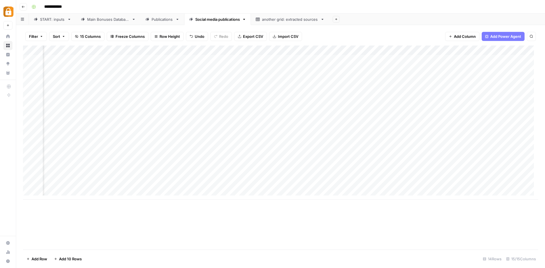
click at [199, 135] on div "Add Column" at bounding box center [280, 122] width 515 height 154
click at [202, 134] on div "Add Column" at bounding box center [280, 122] width 515 height 154
type textarea "****"
click at [424, 134] on div "Add Column" at bounding box center [280, 122] width 515 height 154
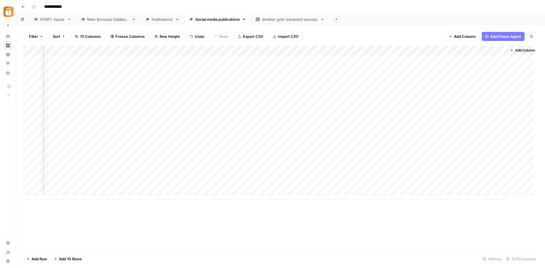
scroll to position [0, 0]
click at [52, 134] on div "Add Column" at bounding box center [280, 122] width 515 height 154
type textarea "*"
type textarea "**"
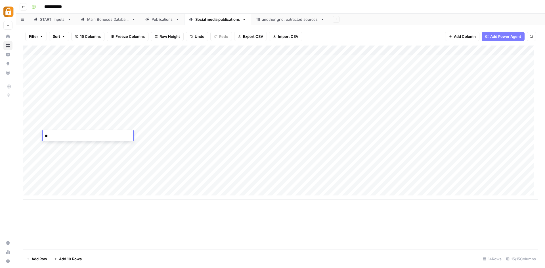
click at [206, 129] on div "Add Column" at bounding box center [280, 122] width 515 height 154
click at [233, 131] on div "Add Column" at bounding box center [280, 122] width 515 height 154
click at [507, 134] on div "Add Column" at bounding box center [280, 122] width 515 height 154
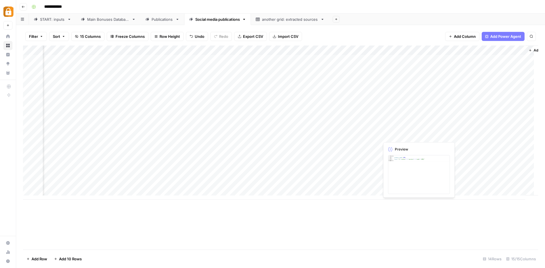
click at [406, 134] on div "Add Column" at bounding box center [280, 122] width 515 height 154
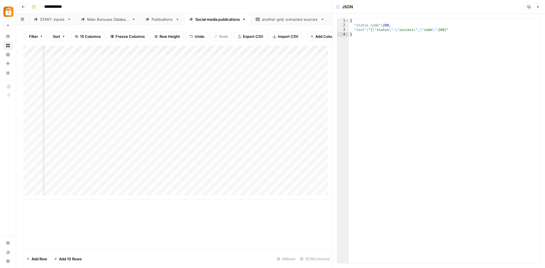
scroll to position [0, 1187]
click at [292, 137] on div "Add Column" at bounding box center [177, 122] width 309 height 154
click at [235, 137] on div "Add Column" at bounding box center [177, 122] width 309 height 154
click at [183, 137] on div "Add Column" at bounding box center [177, 122] width 309 height 154
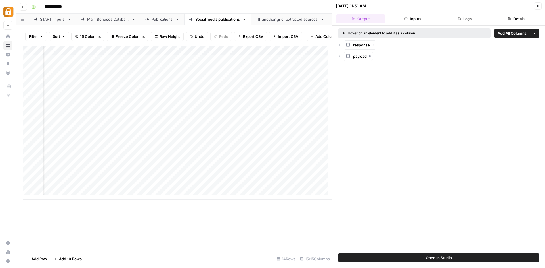
click at [460, 16] on button "Logs" at bounding box center [465, 18] width 50 height 9
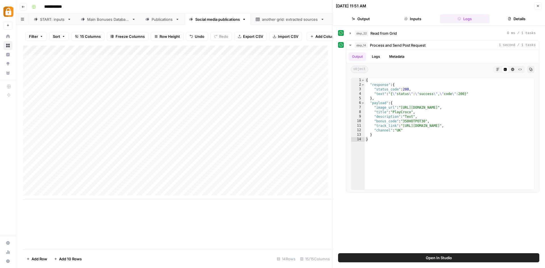
click at [111, 22] on link "Main Bonuses Database" at bounding box center [108, 19] width 64 height 11
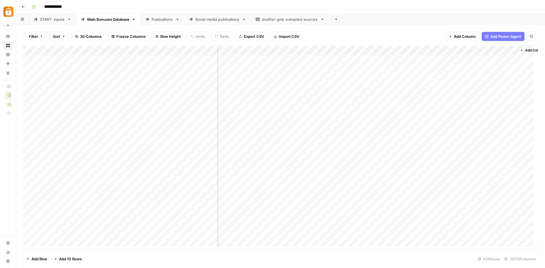
scroll to position [0, 1234]
click at [494, 47] on div "Add Column" at bounding box center [280, 147] width 515 height 205
click at [499, 47] on div at bounding box center [461, 49] width 84 height 11
click at [498, 49] on div at bounding box center [461, 49] width 84 height 11
click at [391, 13] on header "**********" at bounding box center [280, 7] width 529 height 14
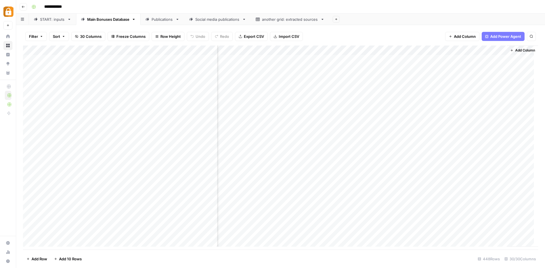
click at [497, 49] on div "Add Column" at bounding box center [280, 147] width 515 height 205
click at [368, 34] on div "Filter Sort 30 Columns Freeze Columns Row Height Undo Redo Export CSV Import CS…" at bounding box center [280, 36] width 515 height 18
click at [379, 31] on div "Filter Sort 30 Columns Freeze Columns Row Height Undo Redo Export CSV Import CS…" at bounding box center [280, 36] width 515 height 18
click at [378, 31] on div "Filter Sort 30 Columns Freeze Columns Row Height Undo Redo Export CSV Import CS…" at bounding box center [280, 36] width 515 height 18
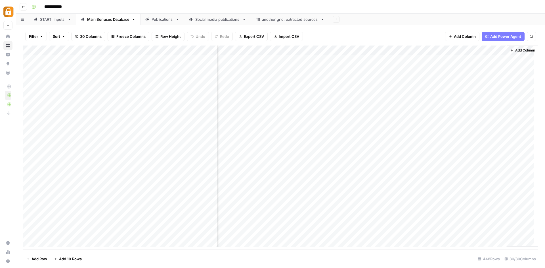
click at [493, 110] on div "Add Column" at bounding box center [280, 147] width 515 height 205
click at [313, 87] on div "Add Column" at bounding box center [280, 147] width 515 height 205
click at [356, 87] on div "Add Column" at bounding box center [280, 147] width 515 height 205
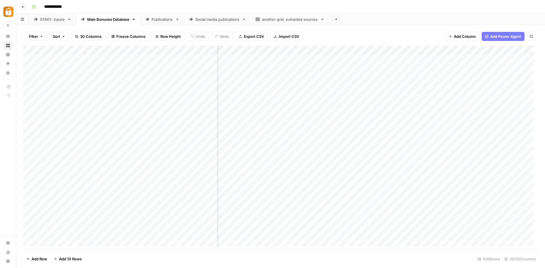
scroll to position [0, 1222]
click at [473, 87] on div "Add Column" at bounding box center [280, 147] width 515 height 205
click at [467, 98] on div "Add Column" at bounding box center [280, 147] width 515 height 205
click at [415, 93] on div "Add Column" at bounding box center [280, 147] width 515 height 205
click at [415, 82] on div "Add Column" at bounding box center [280, 147] width 515 height 205
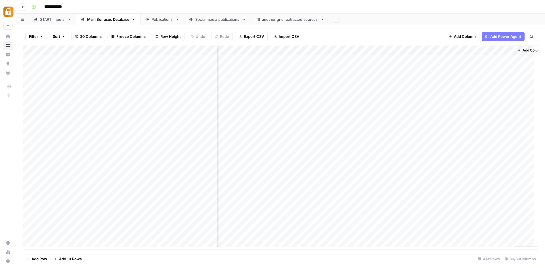
click at [414, 87] on div "Add Column" at bounding box center [280, 147] width 515 height 205
click at [406, 86] on div "Add Column" at bounding box center [280, 147] width 515 height 205
click at [404, 91] on div "Add Column" at bounding box center [280, 147] width 515 height 205
click at [396, 94] on div "Add Column" at bounding box center [280, 147] width 515 height 205
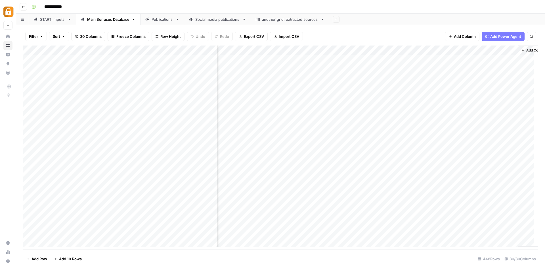
scroll to position [0, 1213]
click at [389, 94] on div "Add Column" at bounding box center [280, 147] width 515 height 205
click at [484, 94] on div "Add Column" at bounding box center [280, 147] width 515 height 205
click at [409, 94] on div "Add Column" at bounding box center [280, 147] width 515 height 205
click at [483, 99] on div "Add Column" at bounding box center [280, 147] width 515 height 205
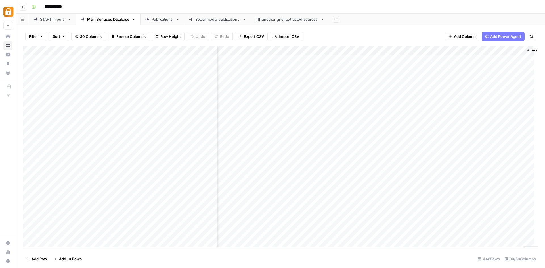
click at [413, 93] on div "Add Column" at bounding box center [280, 147] width 515 height 205
drag, startPoint x: 411, startPoint y: 249, endPoint x: 395, endPoint y: 247, distance: 16.5
click at [376, 248] on div "Filter Sort 30 Columns Freeze Columns Row Height Undo Redo Export CSV Import CS…" at bounding box center [280, 146] width 529 height 243
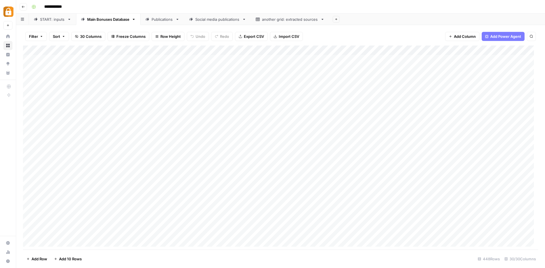
click at [159, 21] on div "Publications" at bounding box center [163, 19] width 22 height 6
click at [109, 20] on div "Main Bonuses Database" at bounding box center [108, 19] width 42 height 6
click at [464, 63] on div "Add Column" at bounding box center [280, 147] width 515 height 205
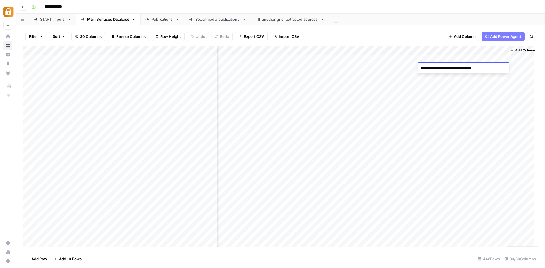
click at [419, 33] on div "Filter Sort 30 Columns Freeze Columns Row Height Undo Redo Export CSV Import CS…" at bounding box center [280, 36] width 515 height 18
click at [500, 49] on div "Add Column" at bounding box center [280, 147] width 515 height 205
click at [377, 26] on div "Filter Sort 30 Columns Freeze Columns Row Height Undo Redo Export CSV Import CS…" at bounding box center [280, 146] width 529 height 243
click at [453, 99] on div "Add Column" at bounding box center [280, 147] width 515 height 205
click at [457, 84] on div "Add Column" at bounding box center [280, 147] width 515 height 205
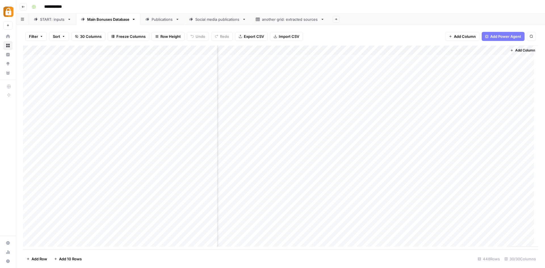
click at [457, 84] on div "Add Column" at bounding box center [280, 147] width 515 height 205
type textarea "**********"
